Goal: Transaction & Acquisition: Purchase product/service

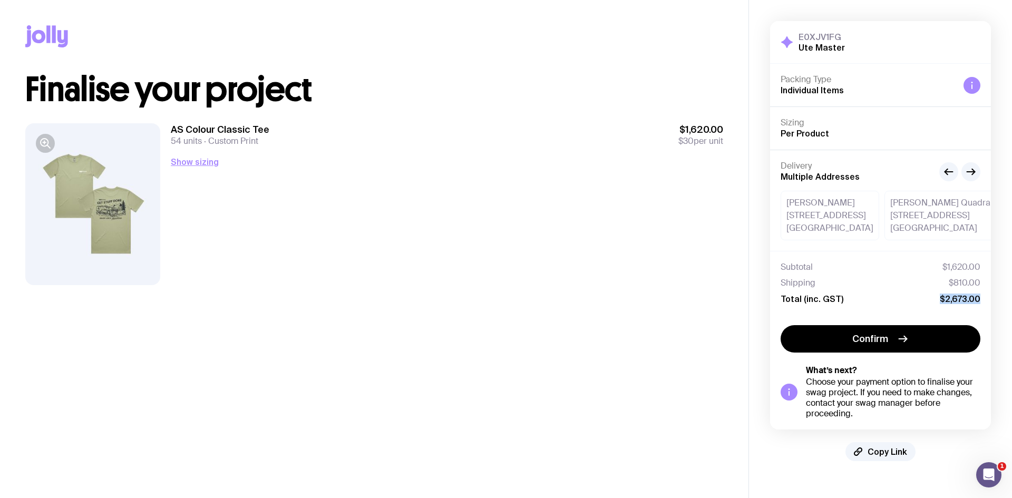
drag, startPoint x: 939, startPoint y: 293, endPoint x: 992, endPoint y: 298, distance: 52.9
click at [992, 298] on div "E0XJV1FG Ute Master Hide Details Packing Type Individual Items Sizing Per Produ…" at bounding box center [880, 241] width 263 height 482
drag, startPoint x: 956, startPoint y: 407, endPoint x: 955, endPoint y: 401, distance: 6.4
click at [956, 407] on div "Choose your payment option to finalise your swag project. If you need to make c…" at bounding box center [893, 398] width 174 height 42
drag, startPoint x: 939, startPoint y: 267, endPoint x: 959, endPoint y: 262, distance: 20.5
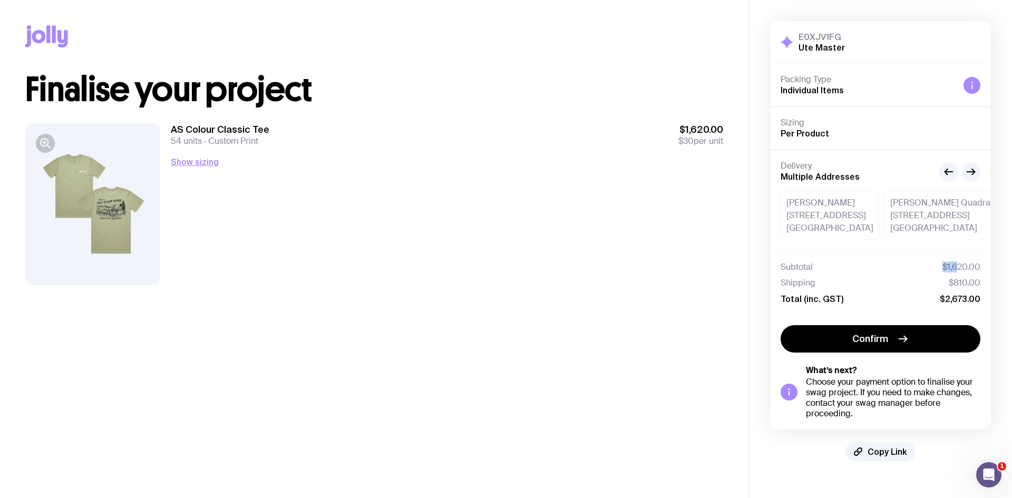
click at [959, 262] on div "Subtotal $1,620.00" at bounding box center [880, 267] width 200 height 11
click at [971, 167] on icon "button" at bounding box center [970, 171] width 13 height 13
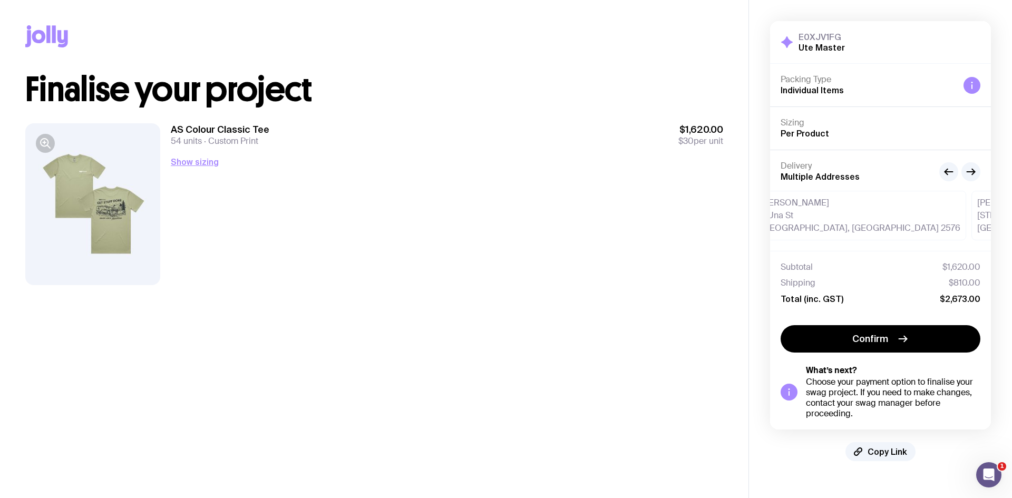
click at [938, 172] on div "Delivery Multiple Addresses" at bounding box center [880, 172] width 200 height 22
click at [946, 172] on g "button" at bounding box center [949, 172] width 8 height 6
click at [946, 172] on icon "button" at bounding box center [948, 171] width 13 height 13
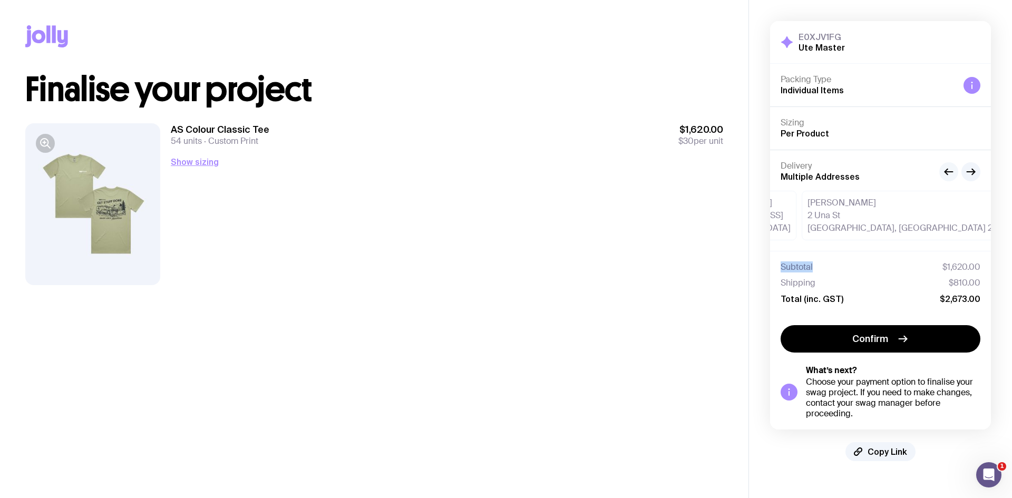
click at [946, 172] on icon "button" at bounding box center [948, 171] width 13 height 13
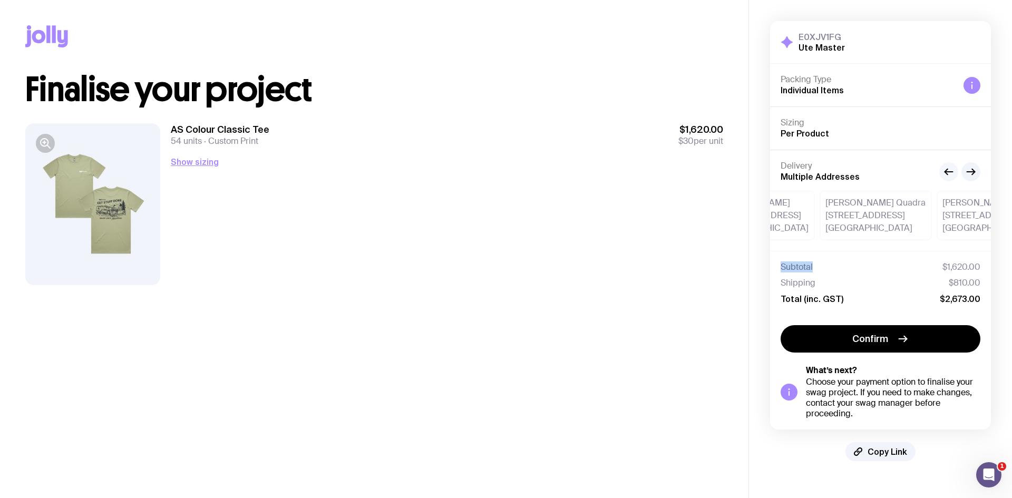
click at [946, 172] on icon "button" at bounding box center [948, 171] width 13 height 13
